Goal: Task Accomplishment & Management: Manage account settings

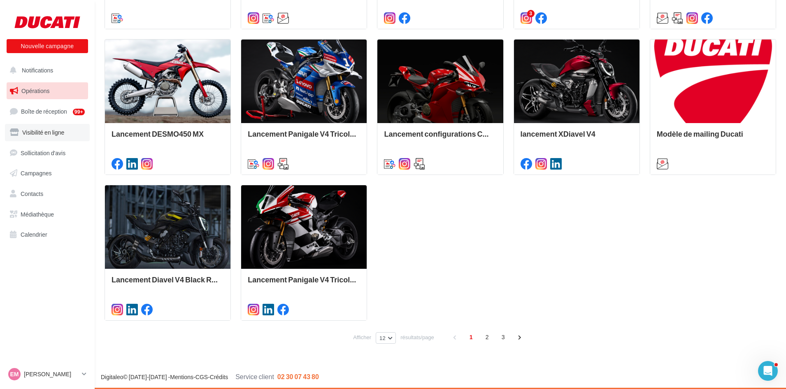
click at [42, 137] on link "Visibilité en ligne" at bounding box center [47, 132] width 85 height 17
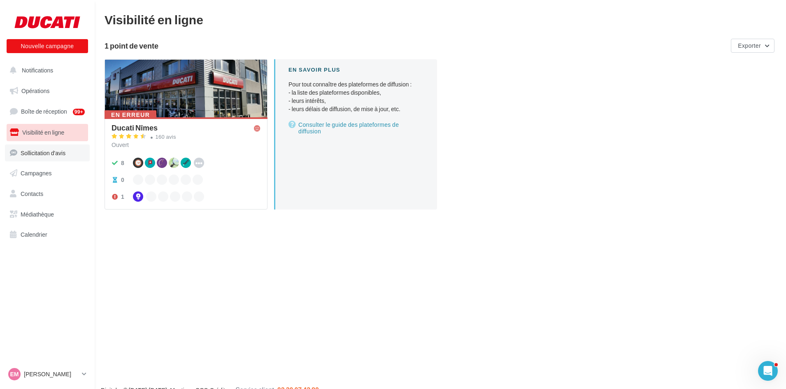
click at [40, 156] on span "Sollicitation d'avis" at bounding box center [43, 152] width 45 height 7
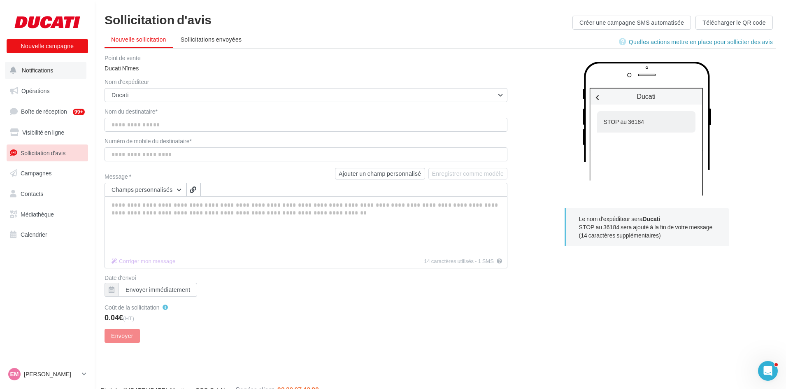
click at [34, 68] on span "Notifications" at bounding box center [37, 70] width 31 height 7
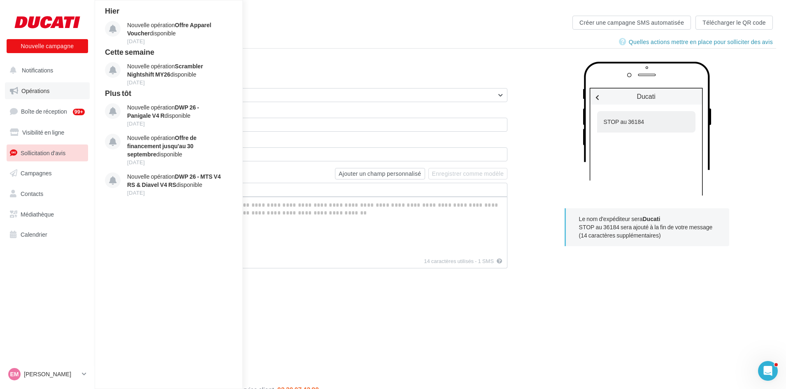
click at [33, 92] on span "Opérations" at bounding box center [35, 90] width 28 height 7
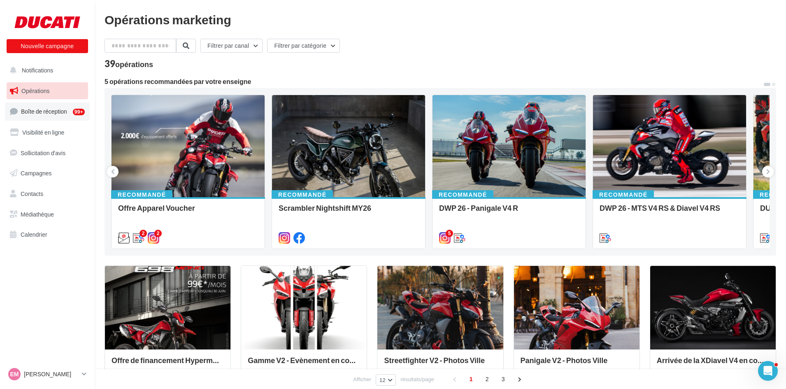
click at [40, 116] on link "Boîte de réception 99+" at bounding box center [47, 112] width 85 height 18
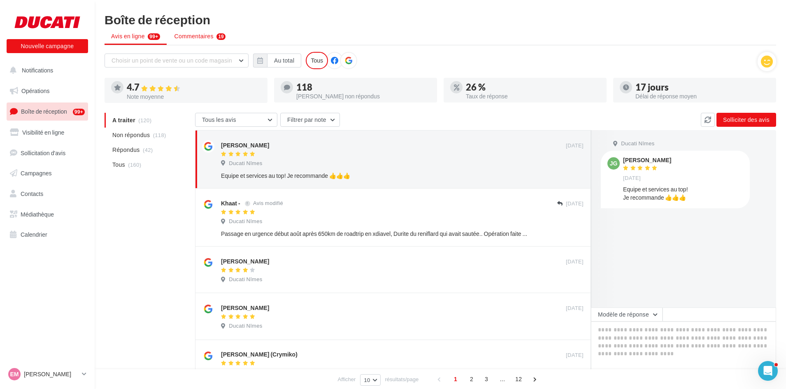
click at [188, 33] on span "Commentaires" at bounding box center [194, 36] width 39 height 8
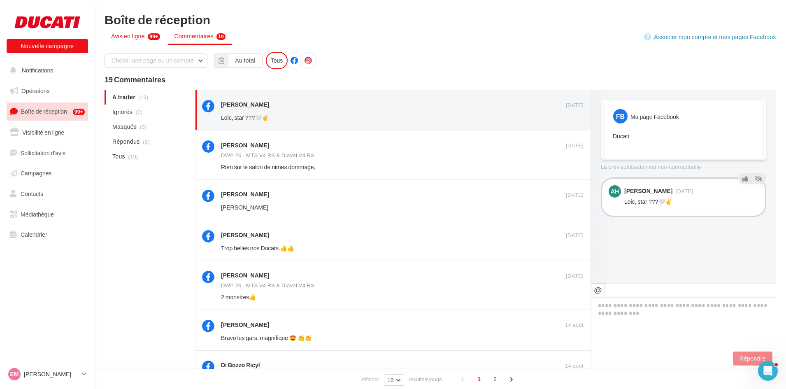
click at [129, 39] on span "Avis en ligne" at bounding box center [128, 36] width 34 height 8
